Goal: Check status

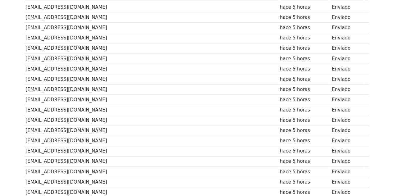
scroll to position [35, 0]
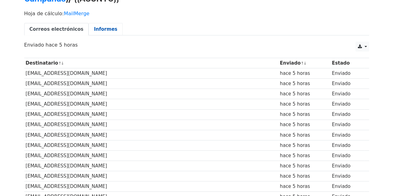
click at [95, 28] on font "Informes" at bounding box center [105, 29] width 23 height 6
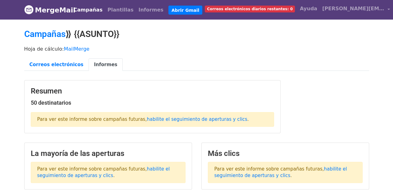
click at [181, 122] on p "Para ver este informe sobre campañas futuras, habilite el seguimiento de apertu…" at bounding box center [152, 119] width 243 height 15
click at [181, 118] on font "habilite el seguimiento de aperturas y clics" at bounding box center [197, 120] width 101 height 6
